Goal: Transaction & Acquisition: Subscribe to service/newsletter

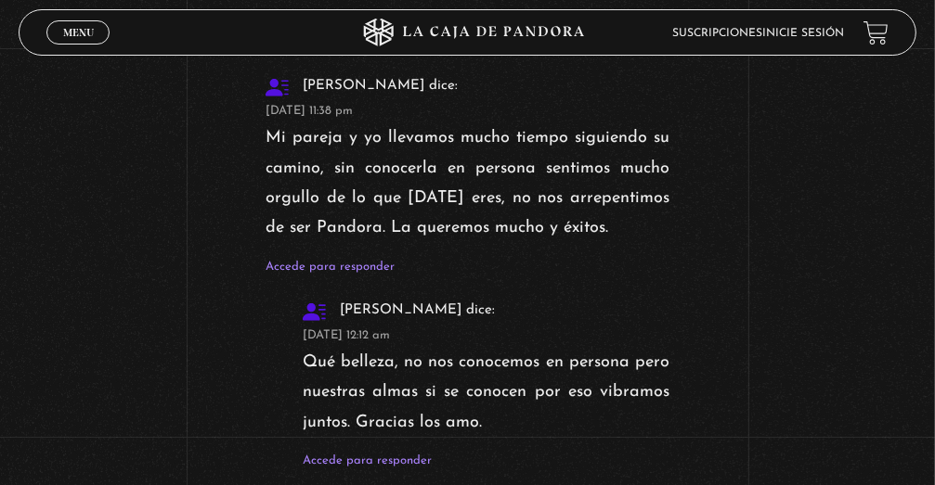
scroll to position [5847, 0]
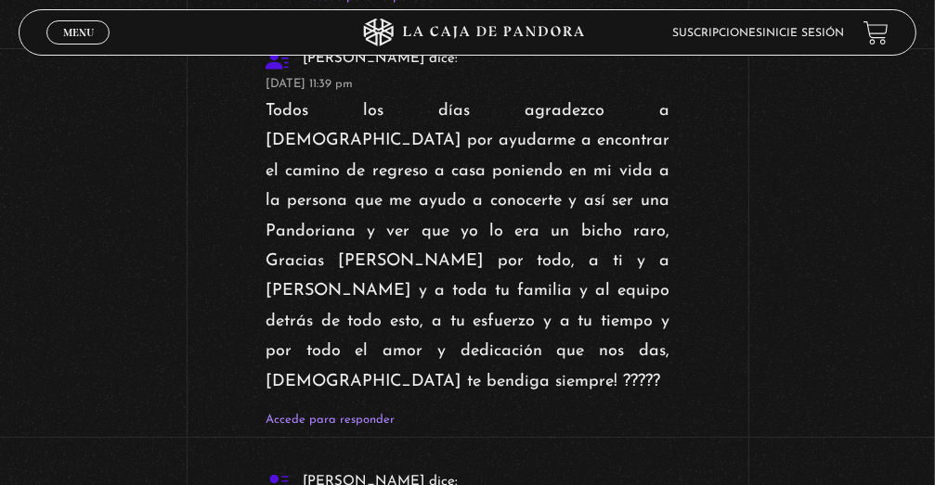
click at [505, 24] on icon at bounding box center [467, 33] width 280 height 28
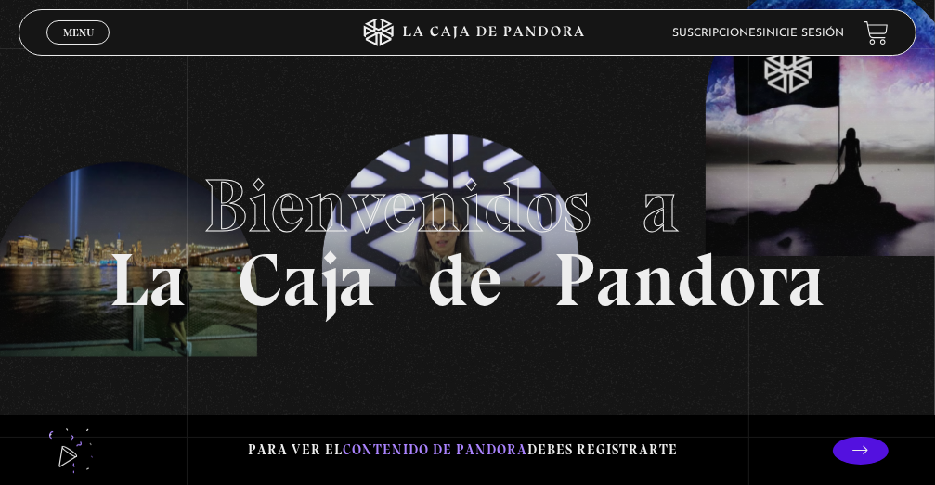
click at [882, 32] on link at bounding box center [875, 32] width 25 height 25
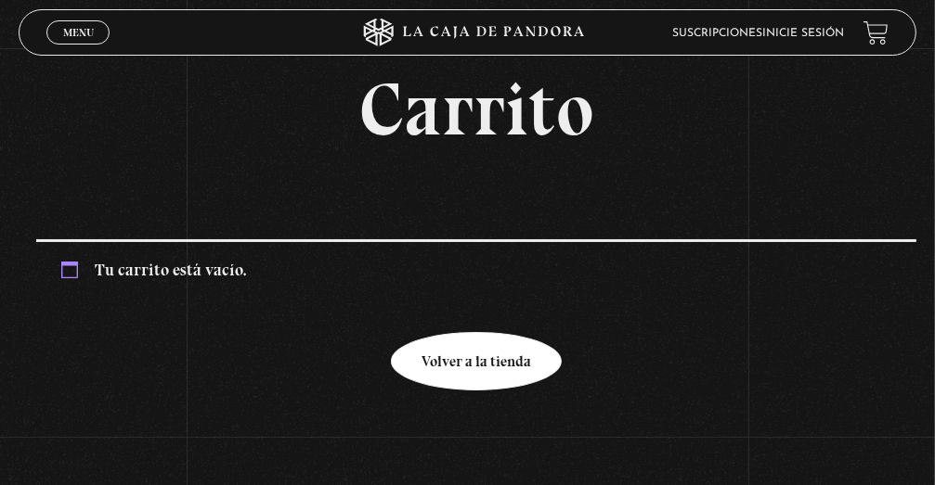
click at [494, 354] on link "Volver a la tienda" at bounding box center [476, 361] width 171 height 58
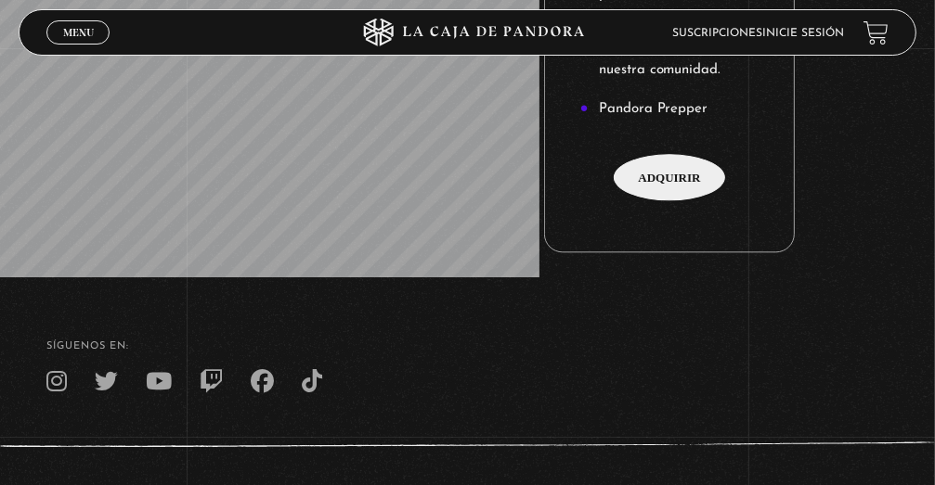
scroll to position [2839, 0]
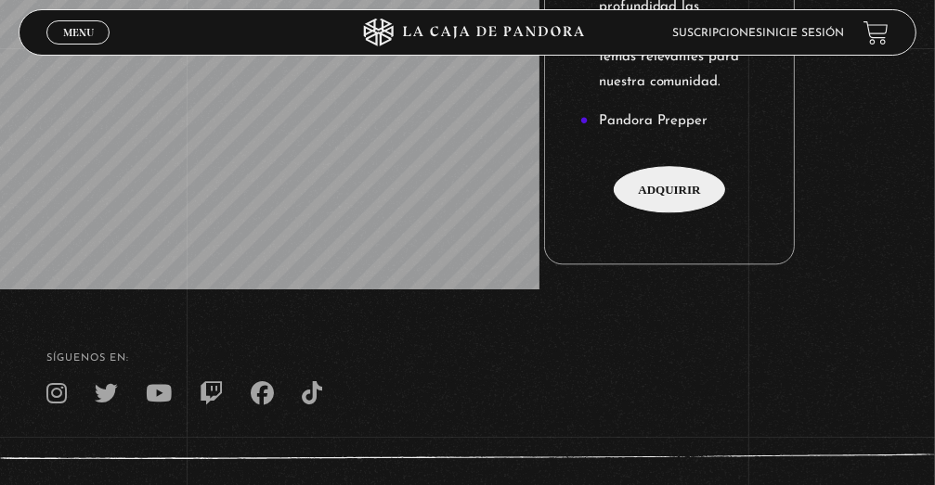
drag, startPoint x: 591, startPoint y: 222, endPoint x: 666, endPoint y: 224, distance: 75.2
click at [603, 289] on footer "SÍguenos en: La Caja de Pandora, Derechos Reservados 2025 Realizado por" at bounding box center [467, 431] width 935 height 284
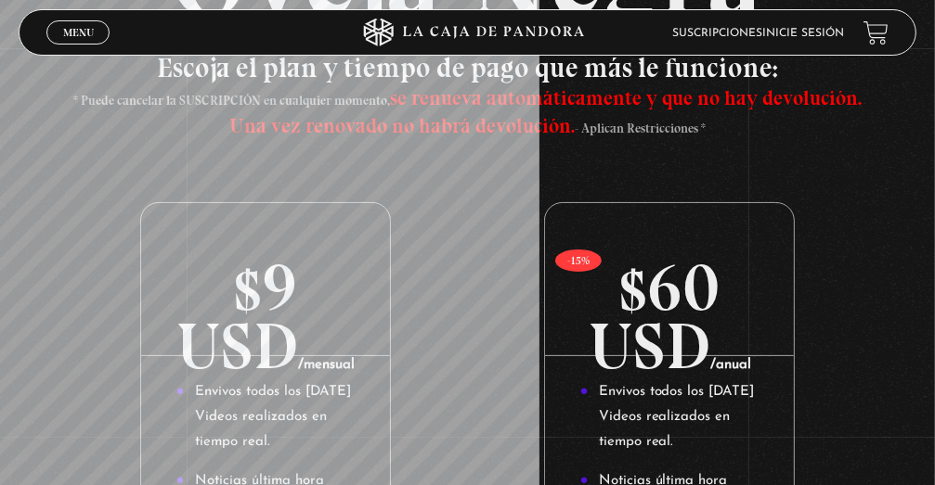
scroll to position [188, 0]
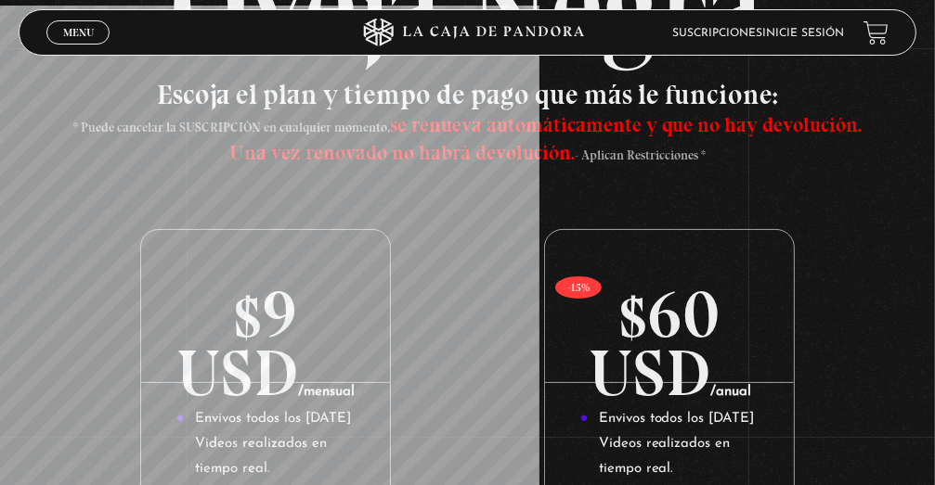
drag, startPoint x: 757, startPoint y: 157, endPoint x: 738, endPoint y: 150, distance: 20.5
click at [757, 157] on h3 "Escoja el plan y tiempo de pago que más le funcione: * Puede cancelar la SUSCRI…" at bounding box center [466, 123] width 807 height 84
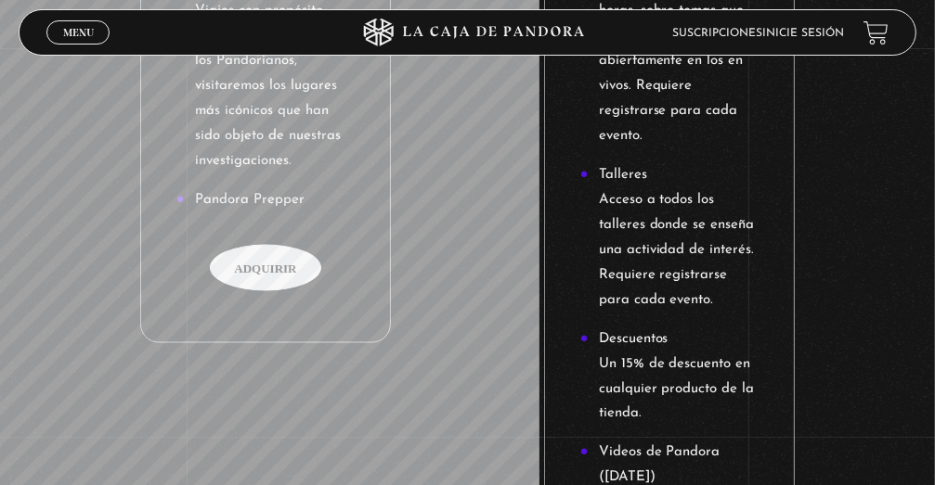
scroll to position [1859, 0]
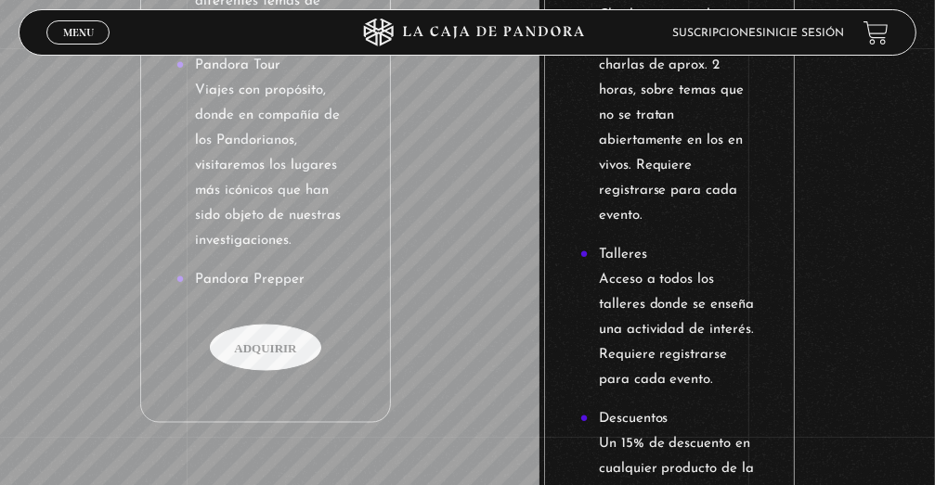
click at [292, 325] on span "Adquirir" at bounding box center [265, 348] width 111 height 46
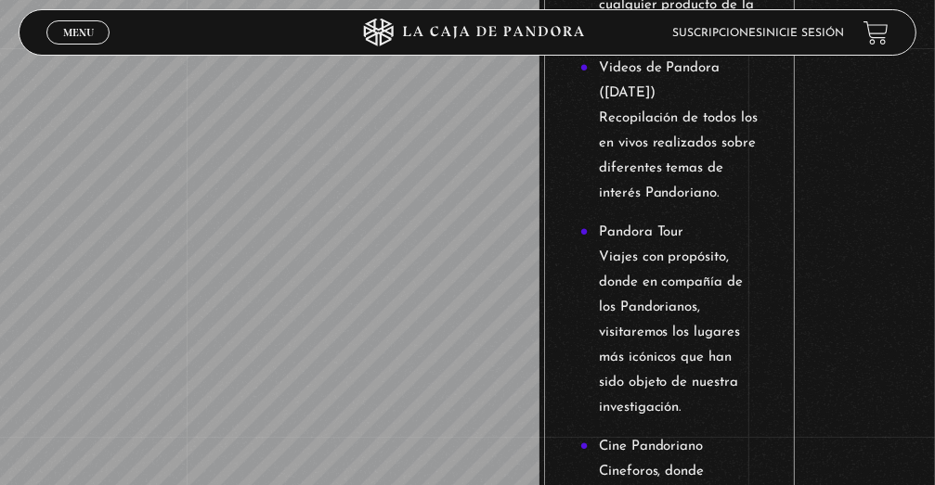
scroll to position [2851, 0]
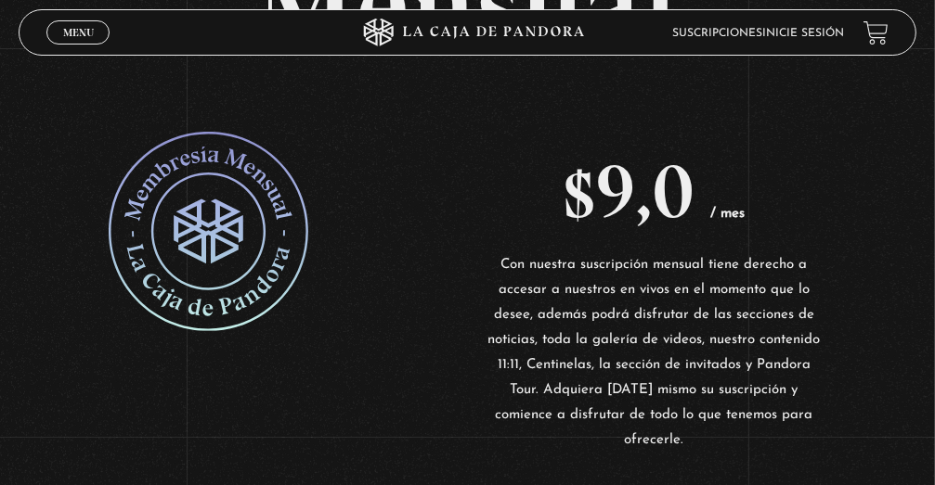
scroll to position [278, 0]
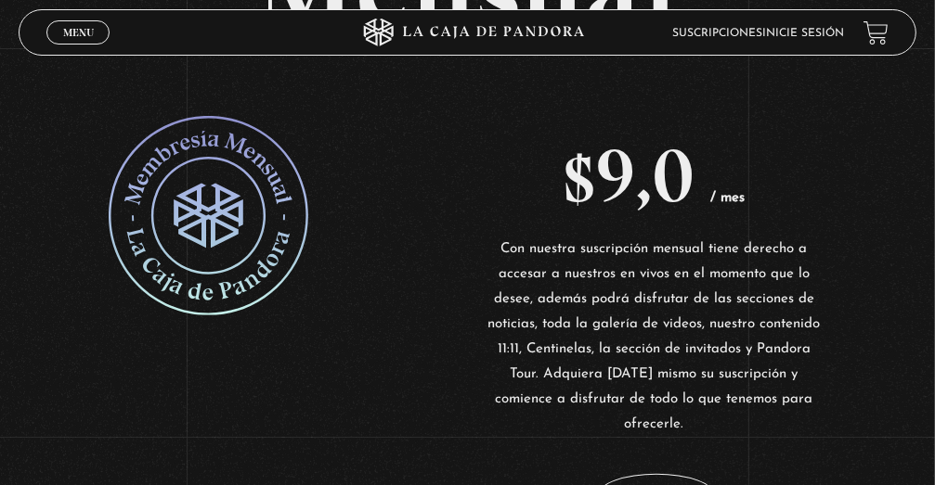
click at [404, 302] on link at bounding box center [281, 216] width 344 height 200
click at [690, 120] on p "$ 9,0 / mes" at bounding box center [654, 176] width 344 height 121
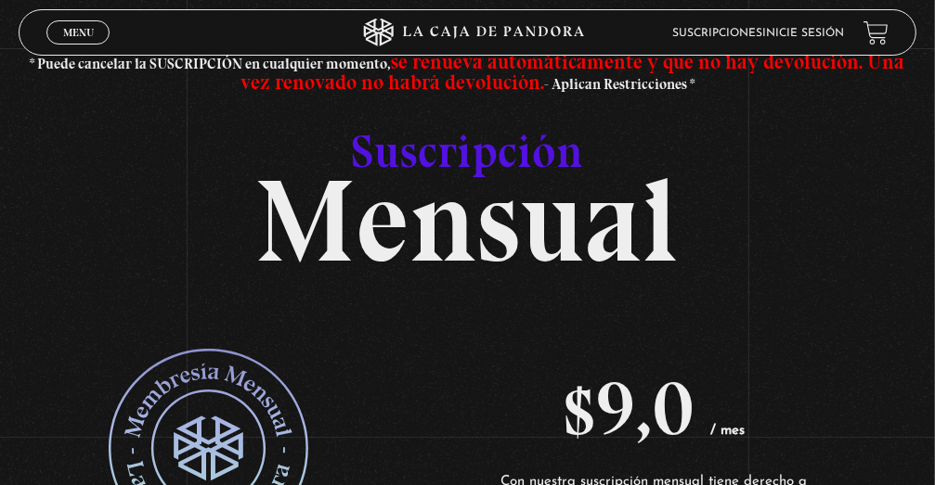
scroll to position [0, 0]
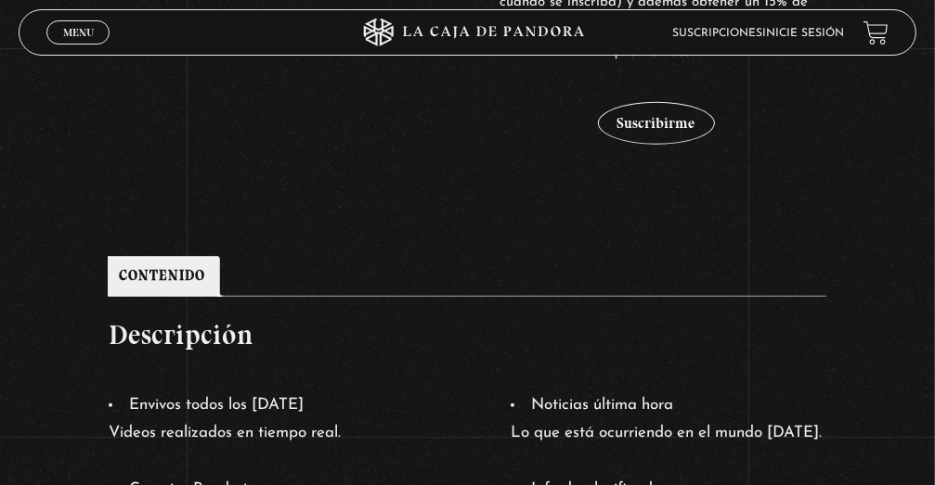
scroll to position [329, 0]
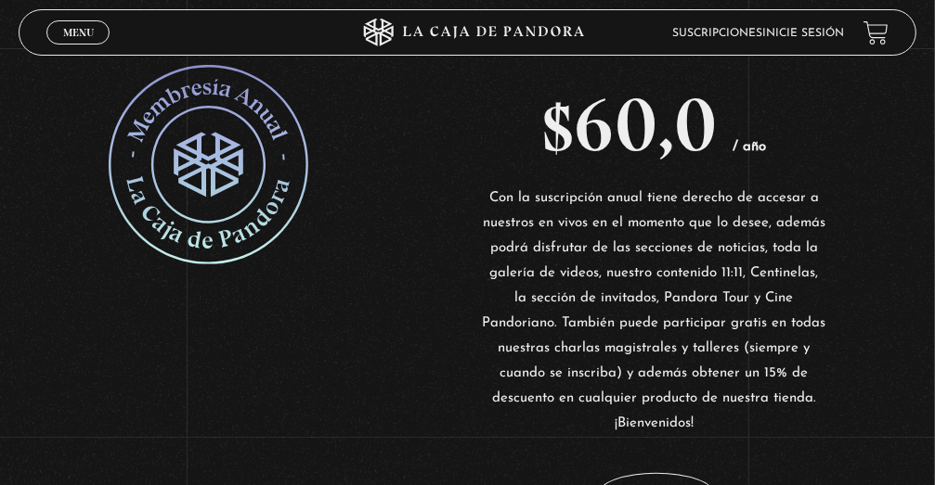
click at [74, 27] on span "Menu" at bounding box center [78, 32] width 31 height 11
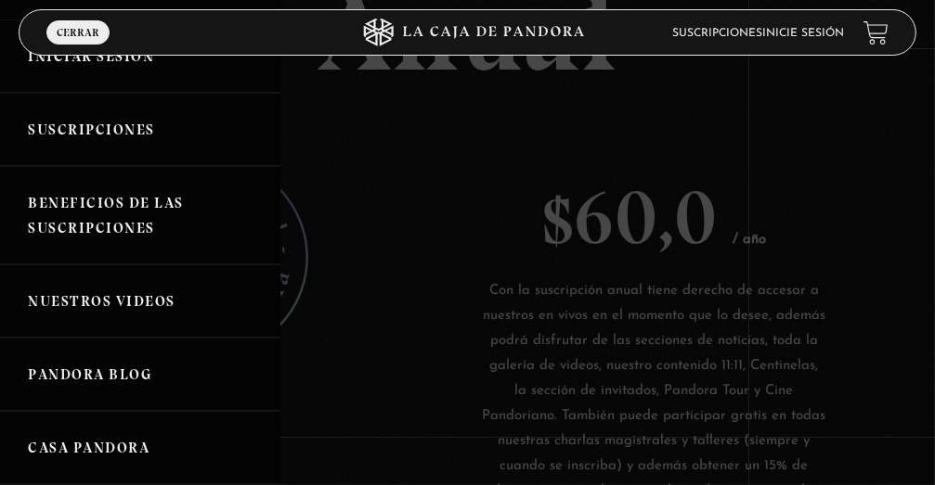
scroll to position [93, 0]
click at [148, 305] on link "Nuestros Videos" at bounding box center [140, 300] width 280 height 73
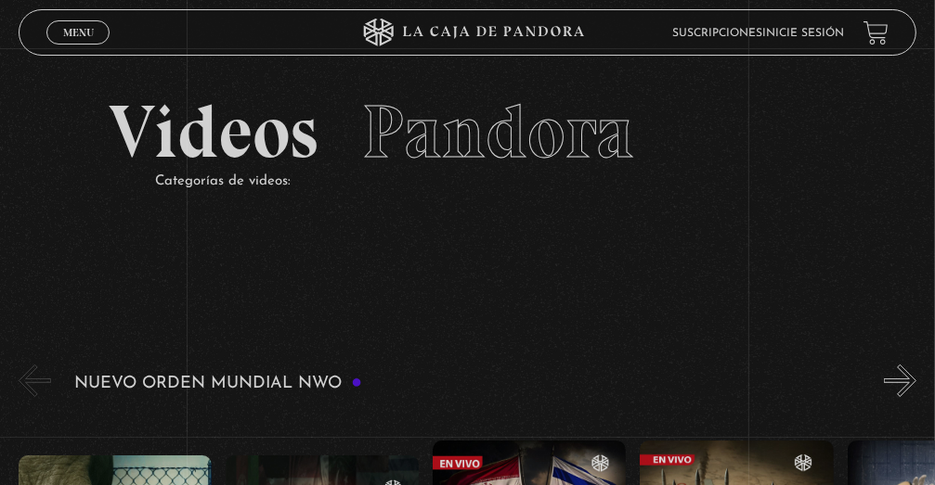
click at [856, 105] on section "Videos Pandora Categorías de videos:" at bounding box center [467, 167] width 935 height 239
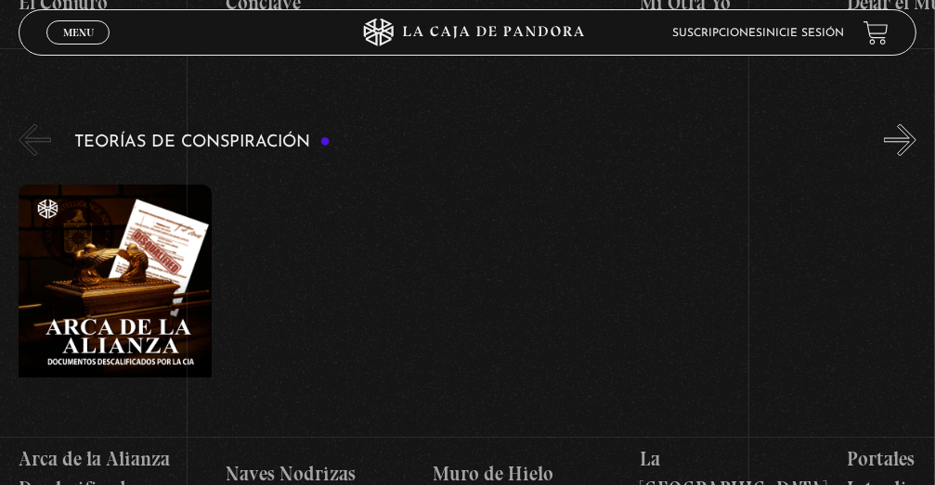
scroll to position [2599, 0]
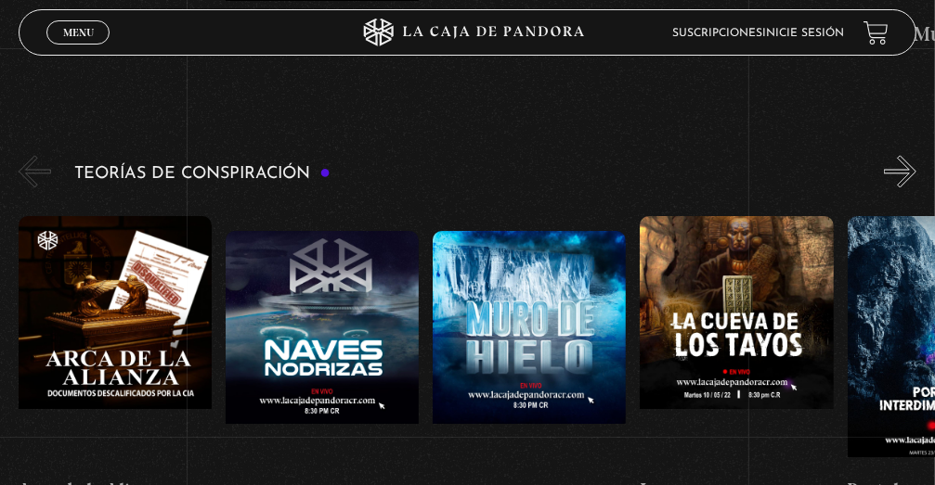
click at [161, 225] on figure at bounding box center [115, 341] width 193 height 251
